Goal: Task Accomplishment & Management: Manage account settings

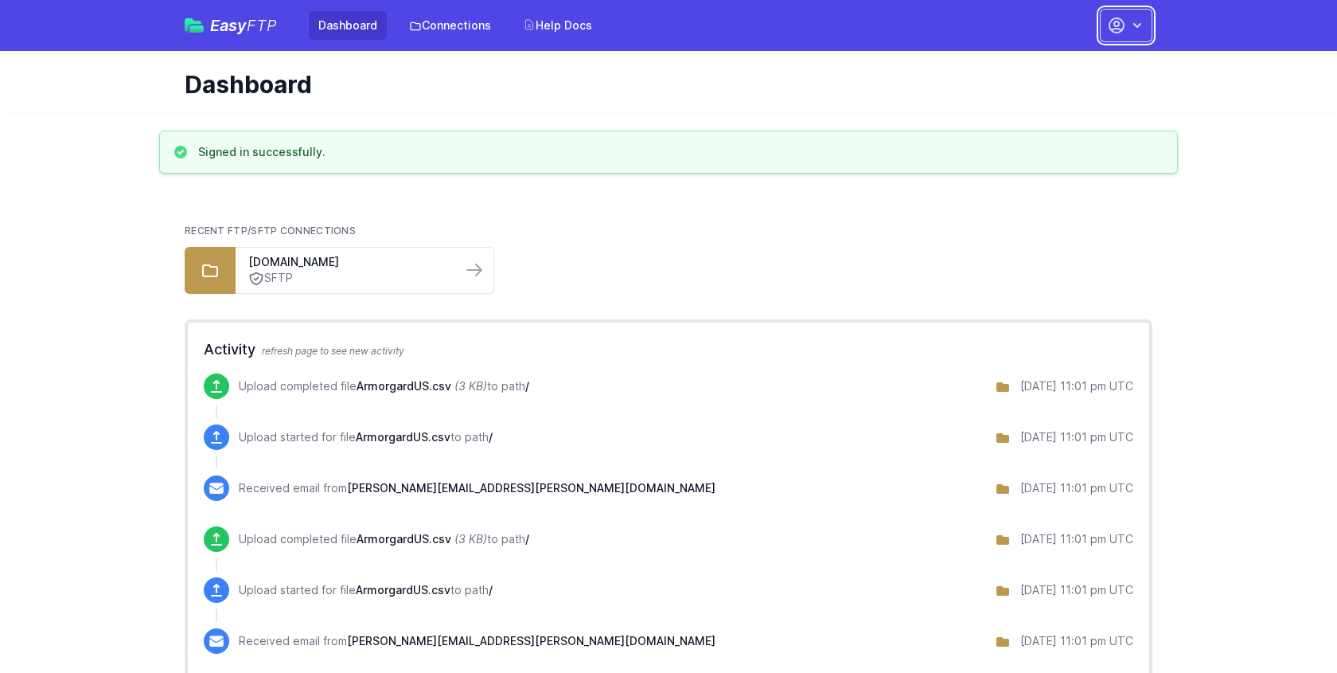
click at [1146, 28] on button "button" at bounding box center [1126, 25] width 53 height 33
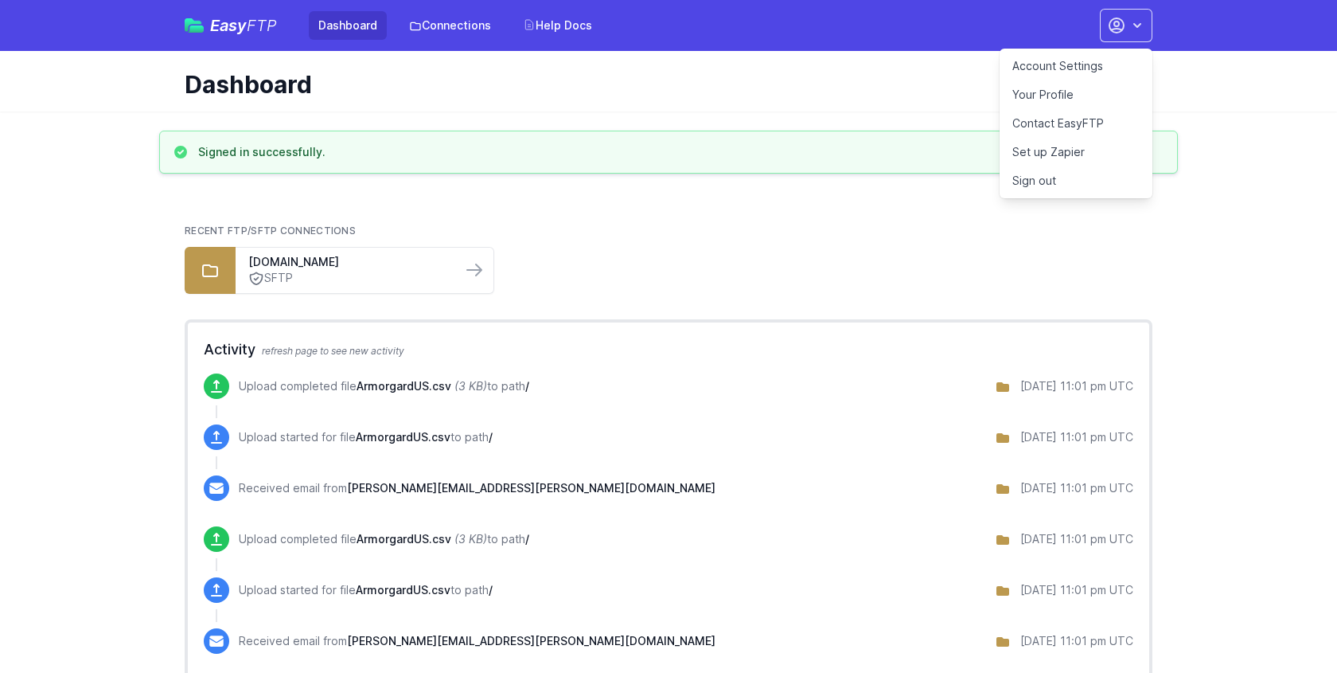
click at [1053, 92] on link "Your Profile" at bounding box center [1076, 94] width 153 height 29
click at [1064, 62] on link "Account Settings" at bounding box center [1076, 66] width 153 height 29
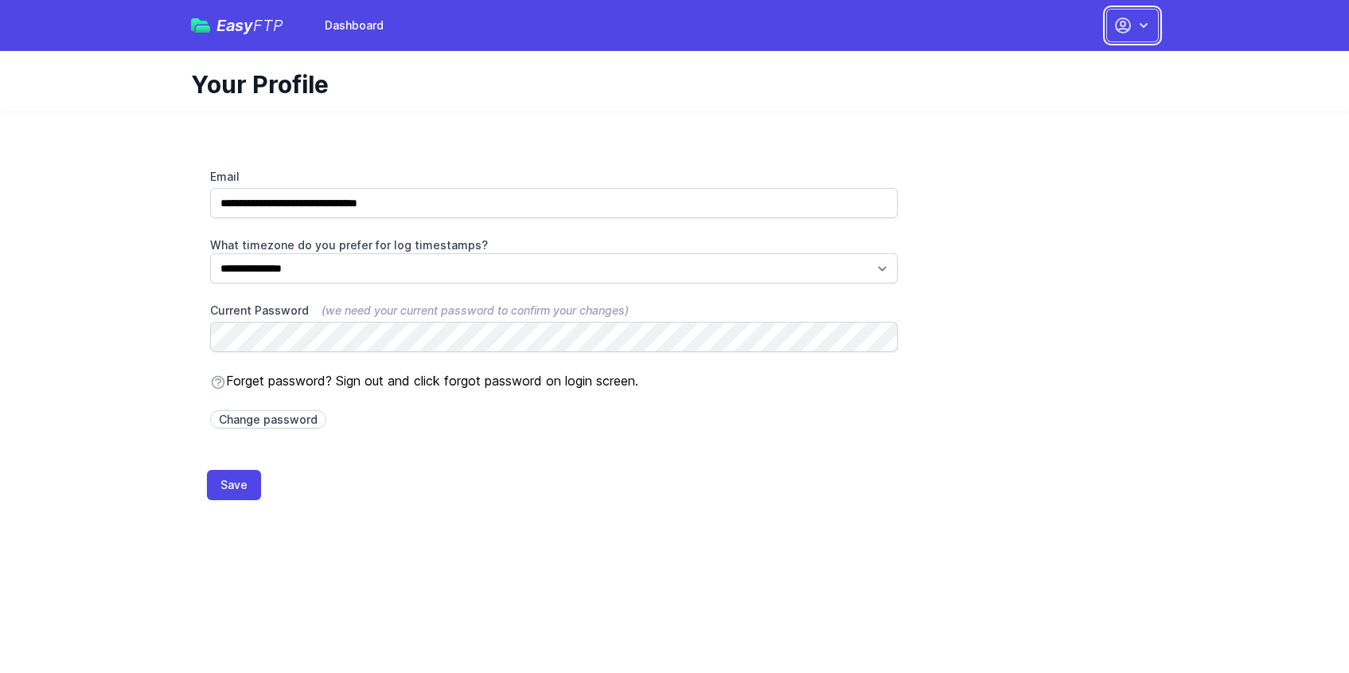
click at [1136, 29] on icon "button" at bounding box center [1144, 26] width 16 height 16
click at [982, 114] on div "**********" at bounding box center [675, 315] width 1019 height 408
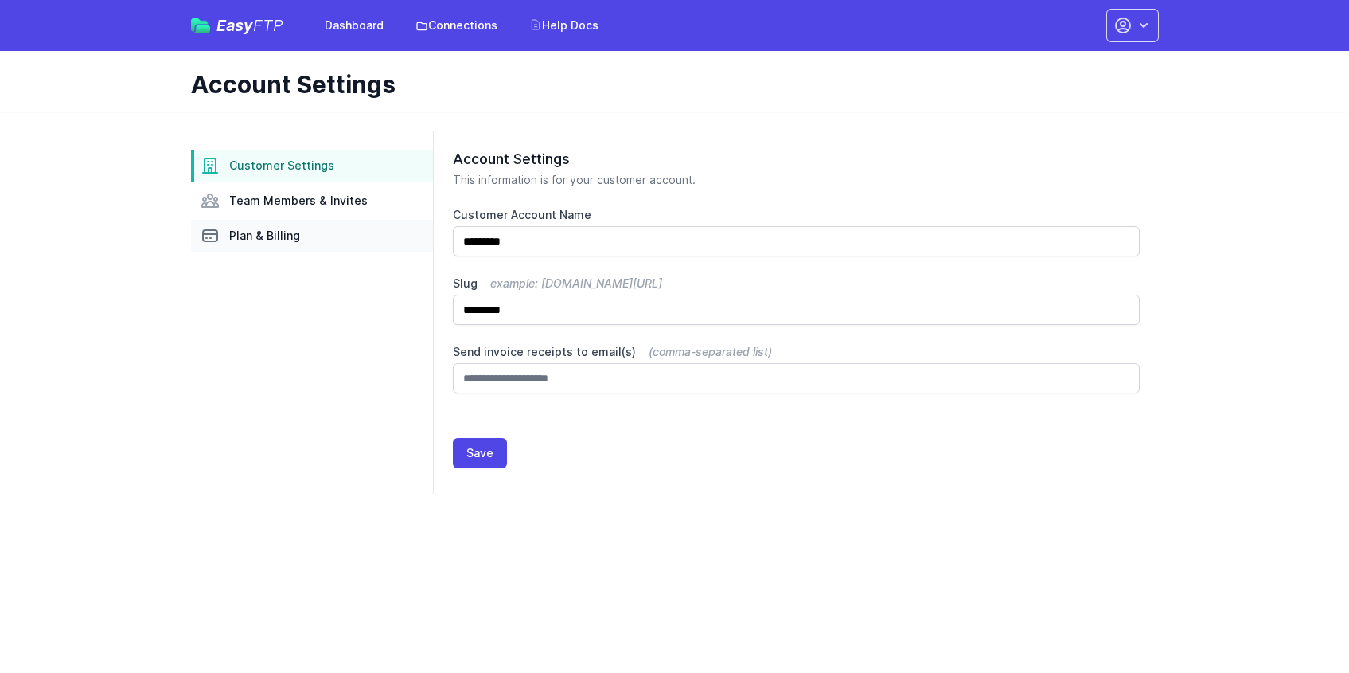
click at [269, 236] on span "Plan & Billing" at bounding box center [264, 236] width 71 height 16
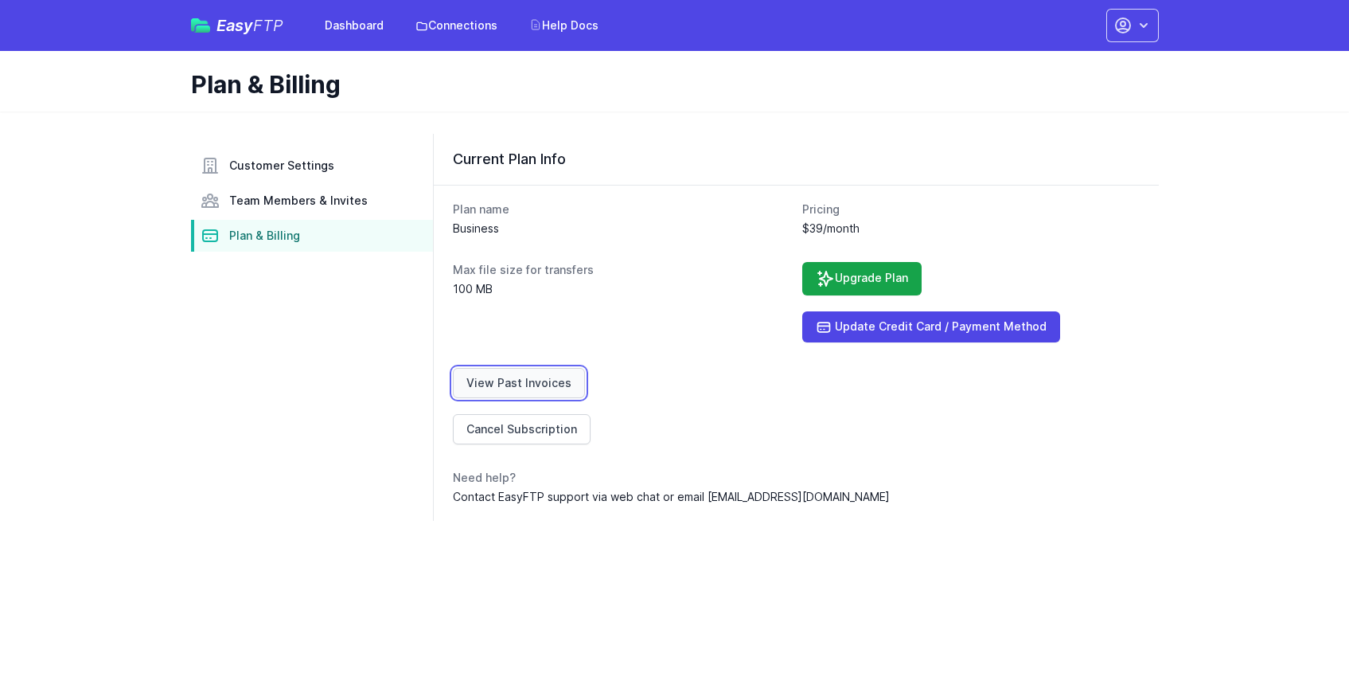
click at [554, 384] on link "View Past Invoices" at bounding box center [519, 383] width 132 height 30
